Goal: Download file/media

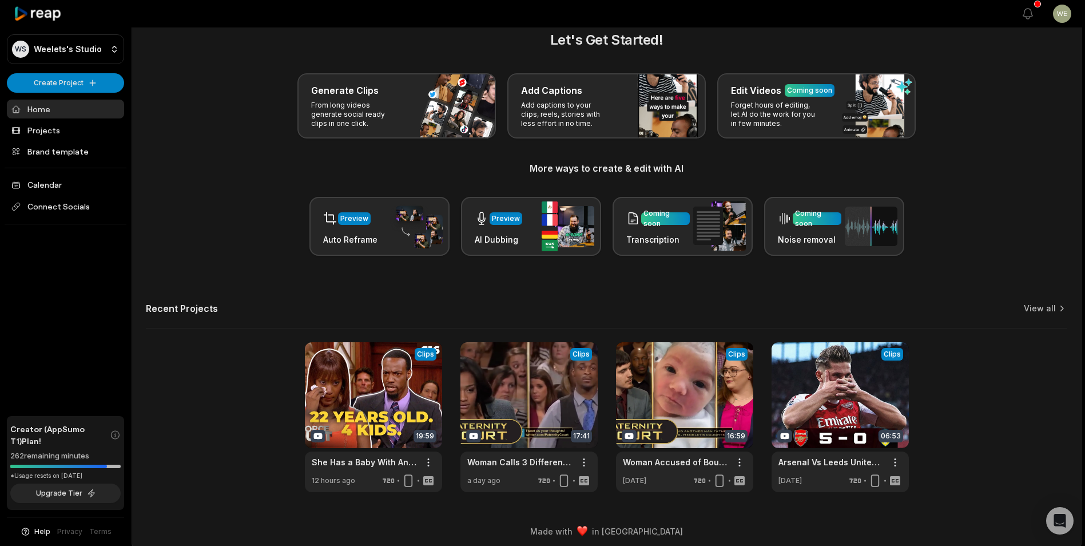
scroll to position [25, 0]
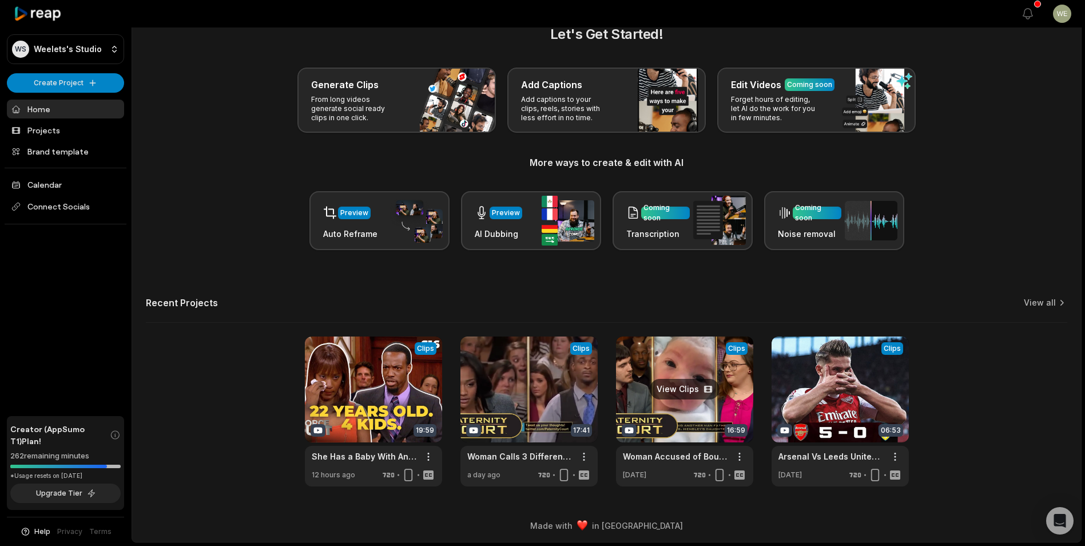
click at [683, 399] on link at bounding box center [684, 411] width 137 height 150
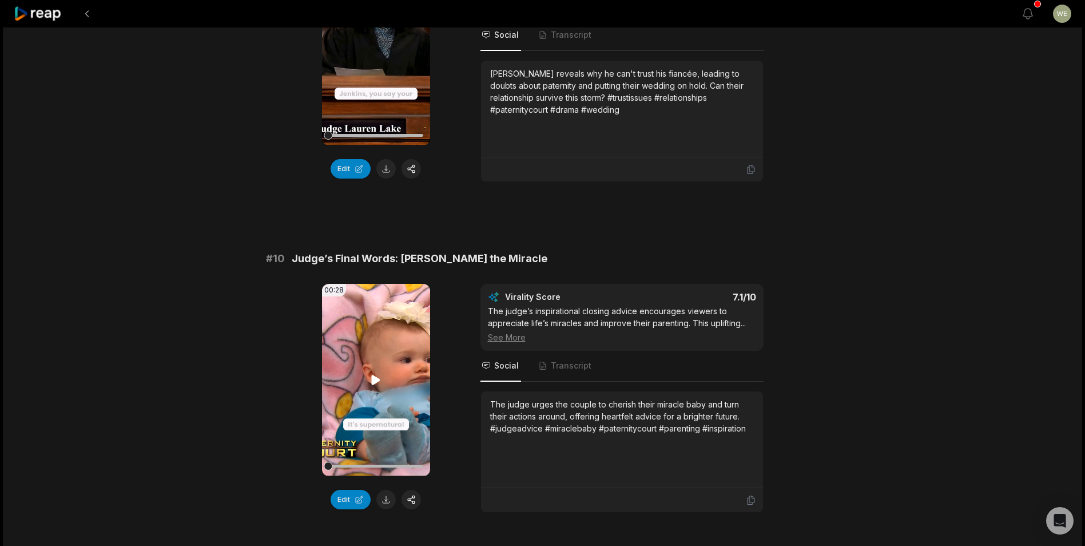
scroll to position [2971, 0]
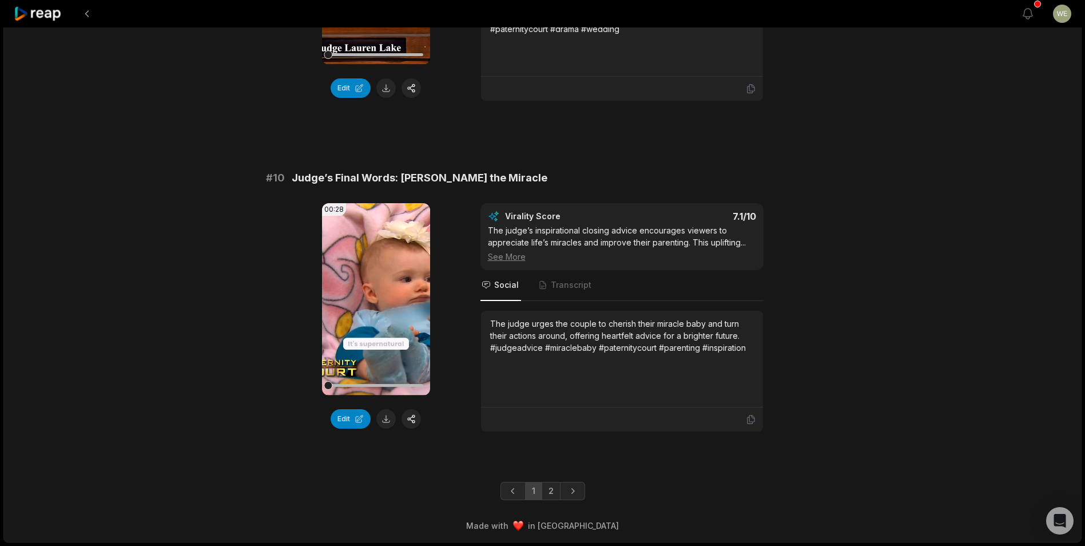
drag, startPoint x: 551, startPoint y: 492, endPoint x: 562, endPoint y: 461, distance: 33.3
click at [551, 492] on link "2" at bounding box center [551, 491] width 19 height 18
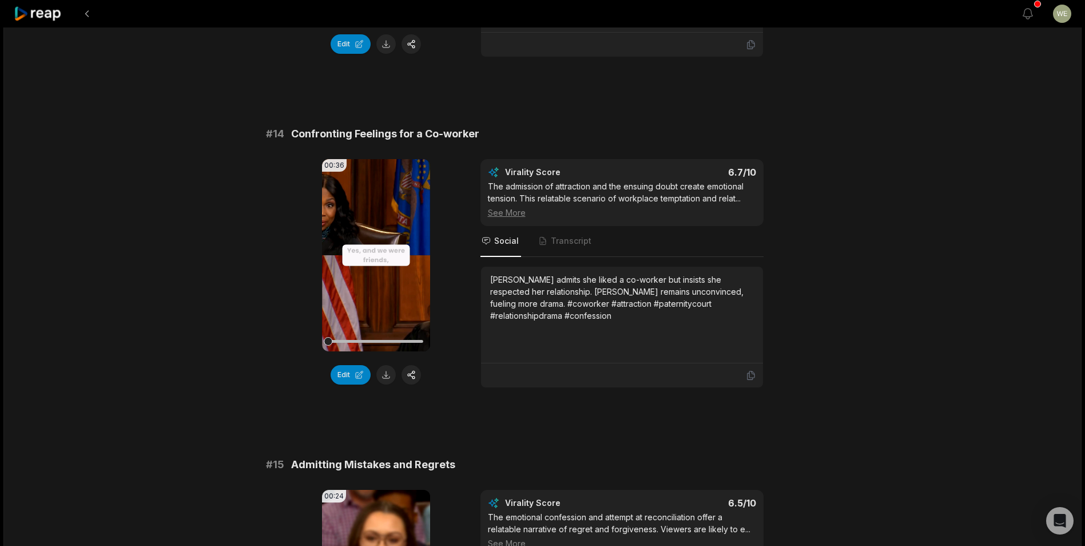
scroll to position [1144, 0]
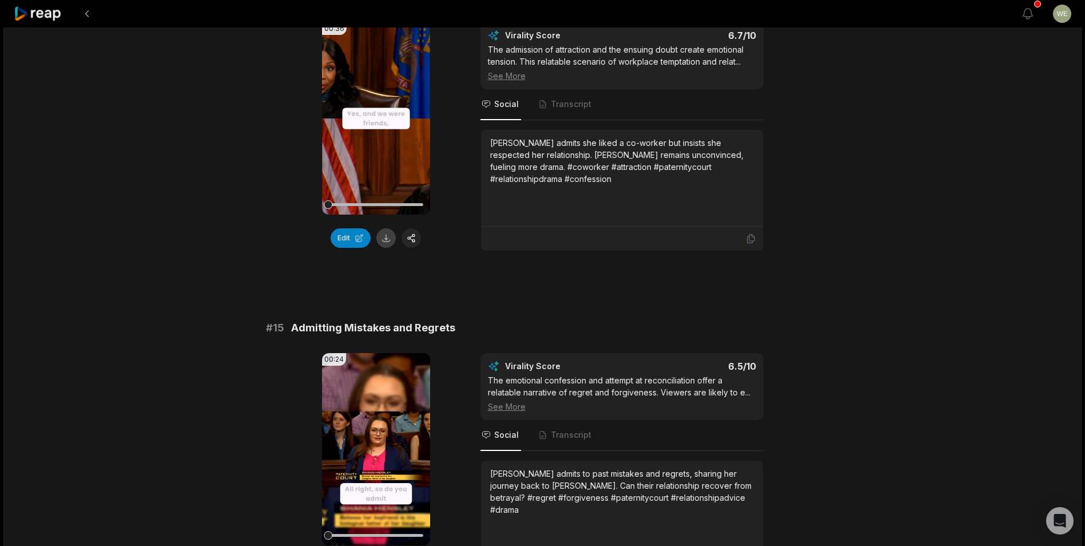
click at [387, 239] on button at bounding box center [385, 237] width 19 height 19
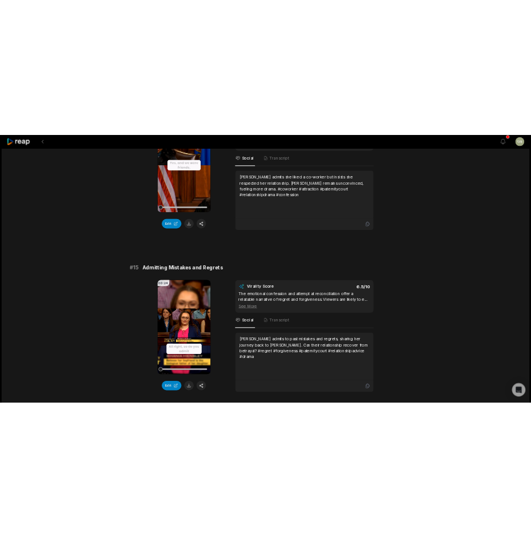
scroll to position [1294, 0]
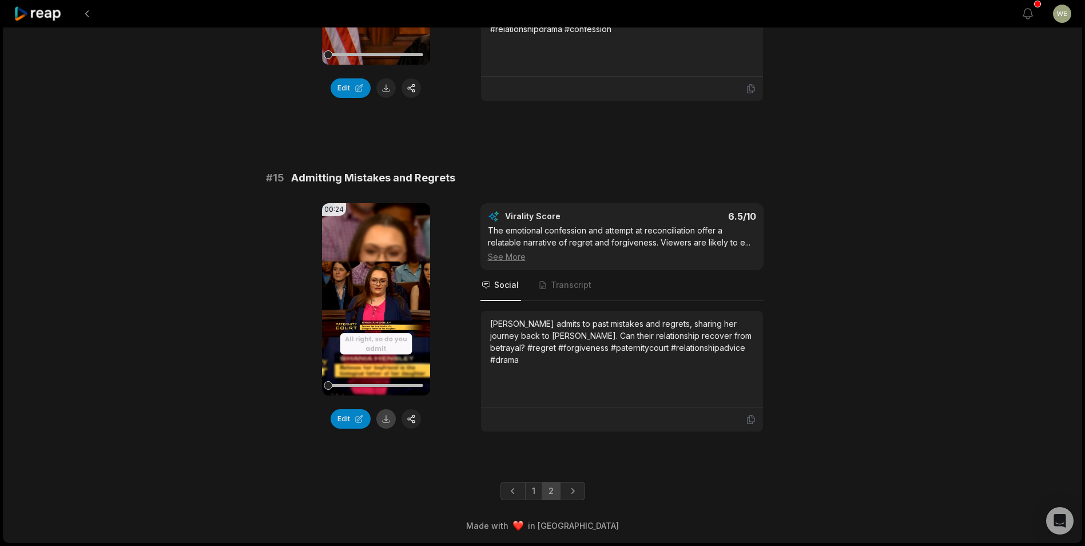
click at [388, 423] on button at bounding box center [385, 418] width 19 height 19
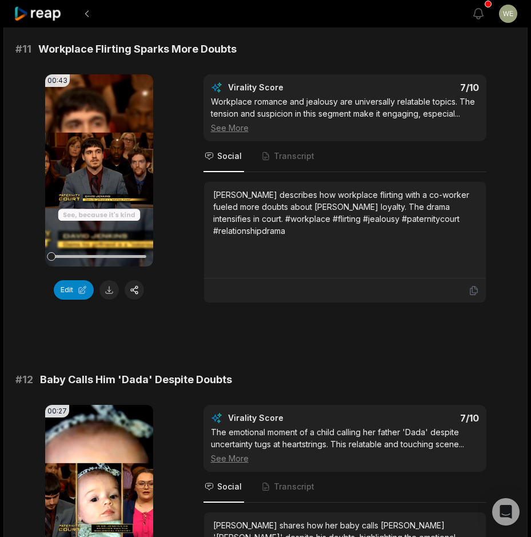
scroll to position [93, 0]
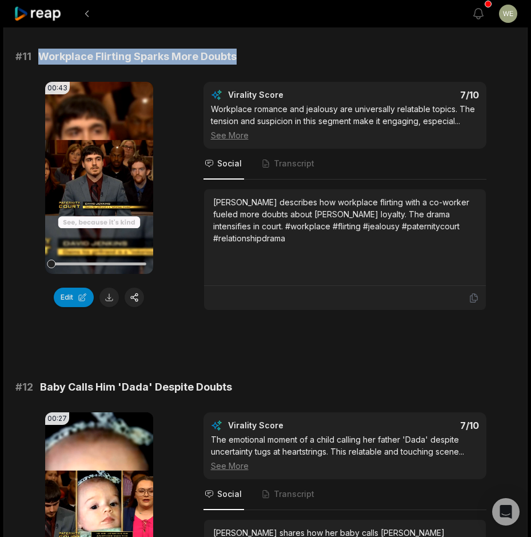
drag, startPoint x: 34, startPoint y: 54, endPoint x: 240, endPoint y: 45, distance: 206.1
drag, startPoint x: 240, startPoint y: 45, endPoint x: 204, endPoint y: 51, distance: 36.5
copy span "Workplace Flirting Sparks More Doubts"
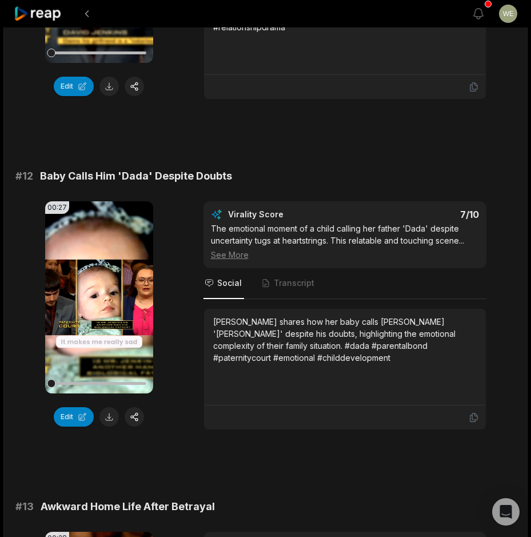
scroll to position [321, 0]
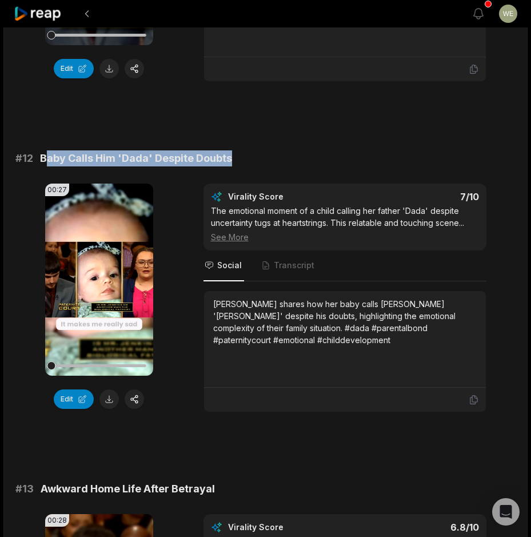
drag, startPoint x: 43, startPoint y: 157, endPoint x: 256, endPoint y: 165, distance: 212.9
click at [256, 165] on div "# 12 Baby Calls Him 'Dada' Despite Doubts" at bounding box center [265, 158] width 500 height 16
drag, startPoint x: 256, startPoint y: 165, endPoint x: 115, endPoint y: 155, distance: 141.6
click at [154, 158] on span "Baby Calls Him 'Dada' Despite Doubts" at bounding box center [136, 158] width 192 height 16
drag, startPoint x: 39, startPoint y: 158, endPoint x: 269, endPoint y: 153, distance: 230.0
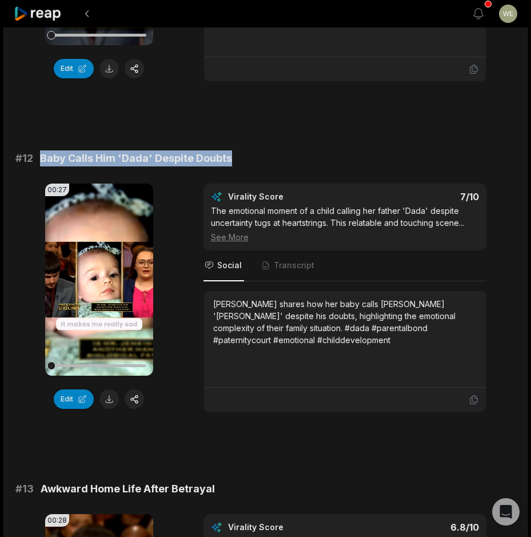
click at [269, 153] on div "# 12 Baby Calls Him 'Dada' Despite Doubts" at bounding box center [265, 158] width 500 height 16
drag, startPoint x: 269, startPoint y: 153, endPoint x: 201, endPoint y: 157, distance: 68.8
copy span "Baby Calls Him 'Dada' Despite Doubts"
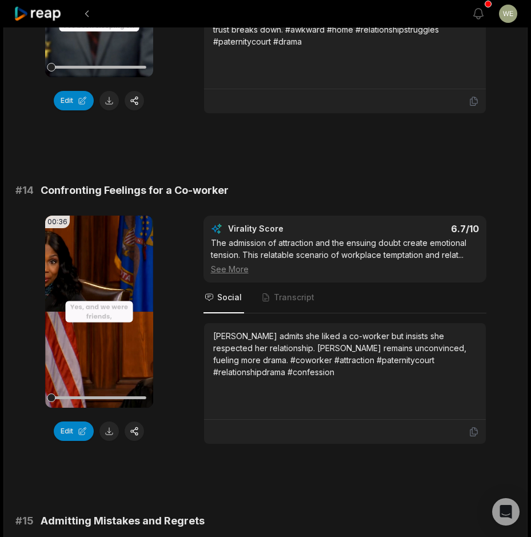
scroll to position [1122, 0]
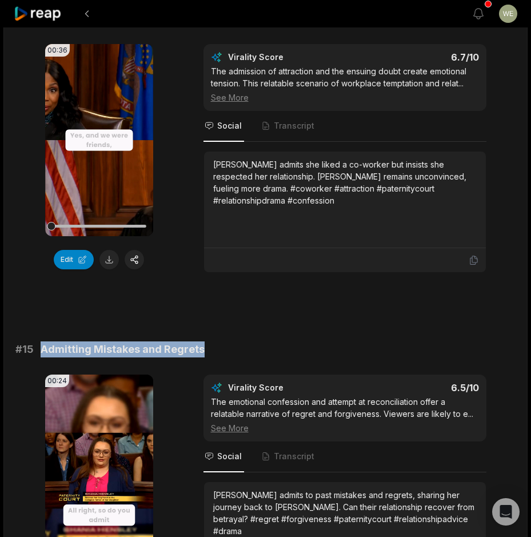
drag, startPoint x: 37, startPoint y: 349, endPoint x: 214, endPoint y: 349, distance: 177.3
click at [214, 349] on div "# 15 Admitting Mistakes and Regrets" at bounding box center [265, 349] width 500 height 16
drag, startPoint x: 214, startPoint y: 349, endPoint x: 196, endPoint y: 348, distance: 18.3
copy span "Admitting Mistakes and Regrets"
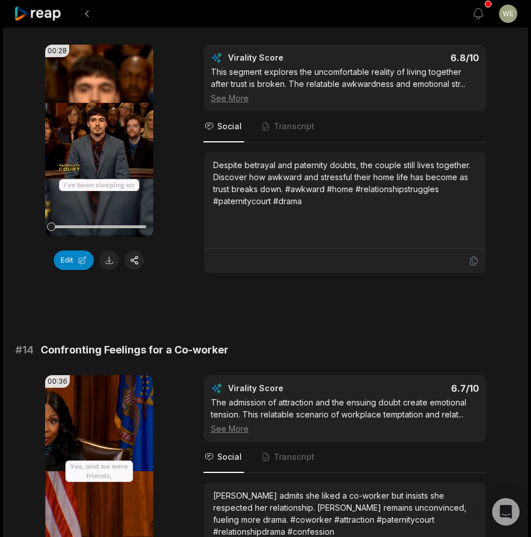
scroll to position [730, 0]
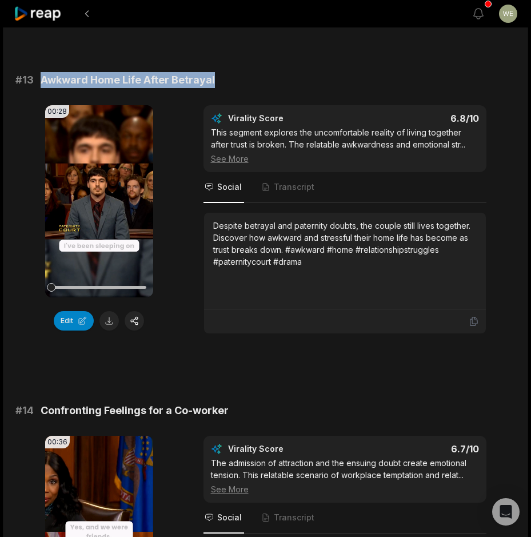
drag, startPoint x: 39, startPoint y: 77, endPoint x: 265, endPoint y: 69, distance: 226.1
click at [265, 69] on div "# 11 Workplace Flirting Sparks More Doubts 00:43 Your browser does not support …" at bounding box center [265, 203] width 500 height 1584
drag, startPoint x: 265, startPoint y: 69, endPoint x: 182, endPoint y: 74, distance: 83.1
copy span "Awkward Home Life After Betrayal"
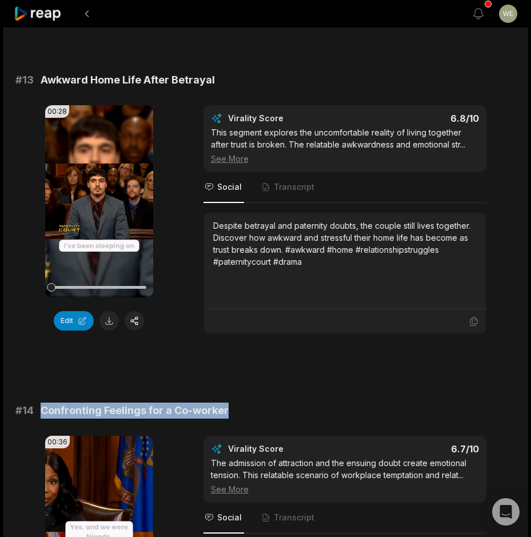
drag, startPoint x: 35, startPoint y: 409, endPoint x: 277, endPoint y: 409, distance: 242.5
click at [277, 409] on div "# 14 Confronting Feelings for a Co-worker" at bounding box center [265, 411] width 500 height 16
drag, startPoint x: 277, startPoint y: 409, endPoint x: 208, endPoint y: 408, distance: 69.2
copy div "Confronting Feelings for a Co-worker"
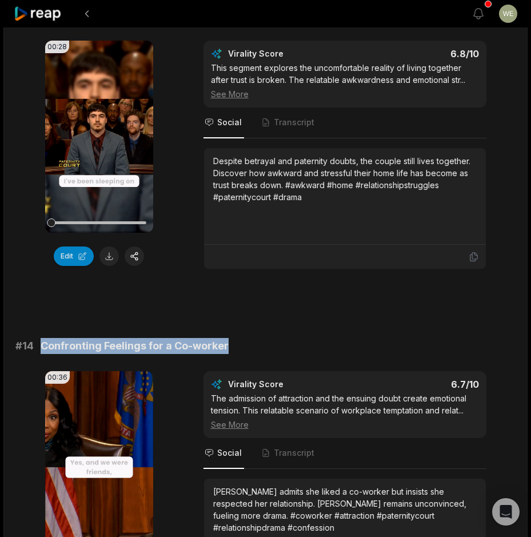
scroll to position [845, 0]
